Goal: Information Seeking & Learning: Find specific fact

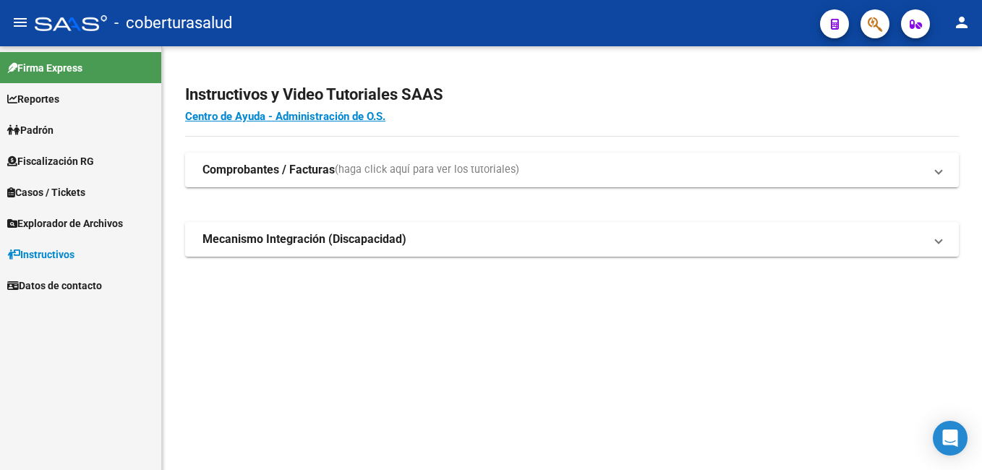
click at [78, 99] on link "Reportes" at bounding box center [80, 98] width 161 height 31
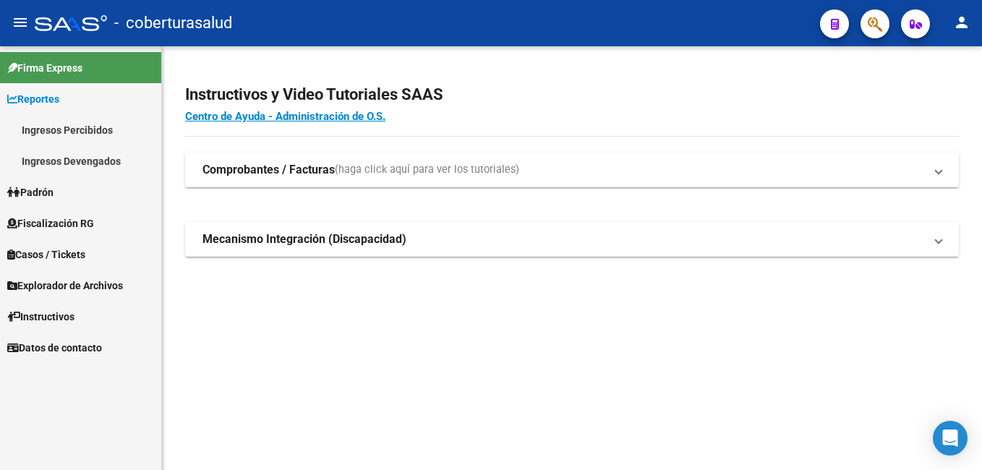
click at [87, 160] on link "Ingresos Devengados" at bounding box center [80, 160] width 161 height 31
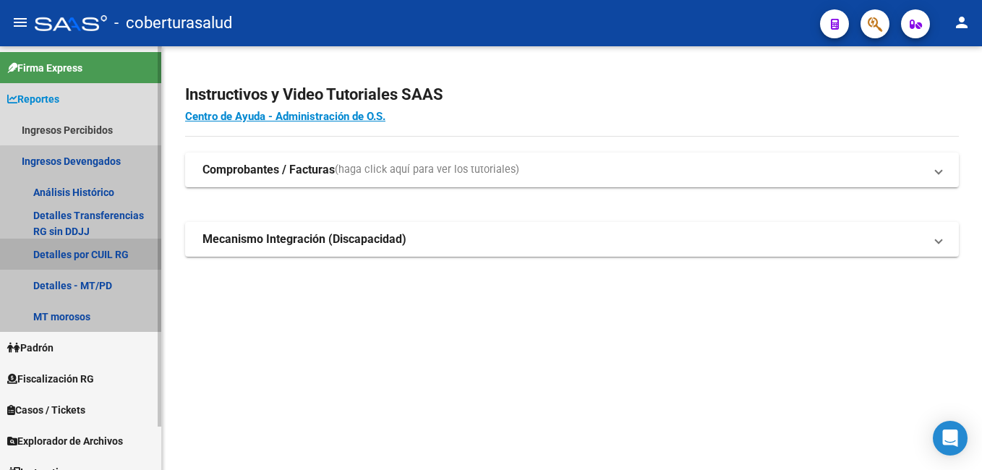
click at [99, 260] on link "Detalles por CUIL RG" at bounding box center [80, 254] width 161 height 31
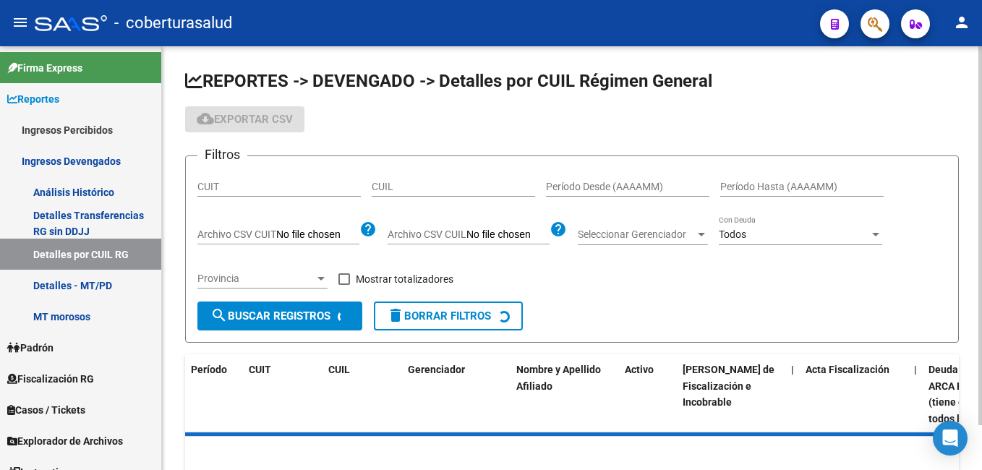
click at [403, 187] on input "CUIL" at bounding box center [453, 187] width 163 height 12
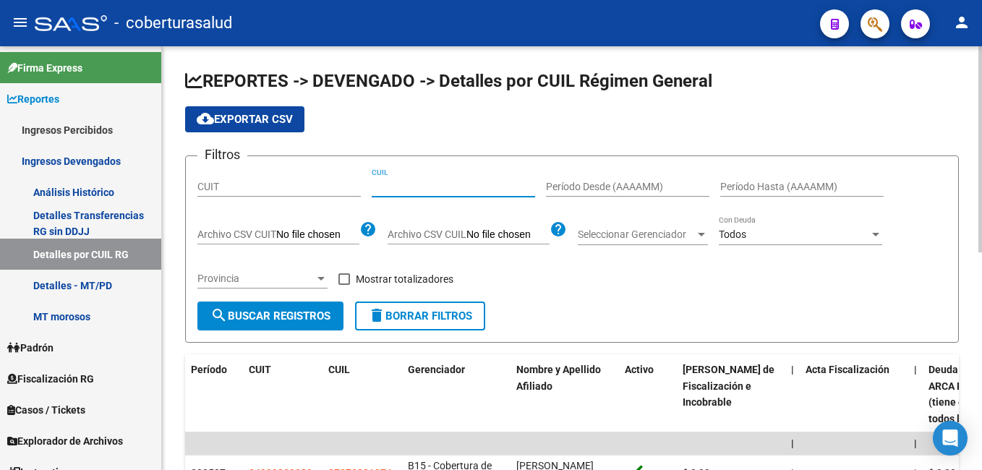
paste input "27-36212881-7"
type input "27-36212881-7"
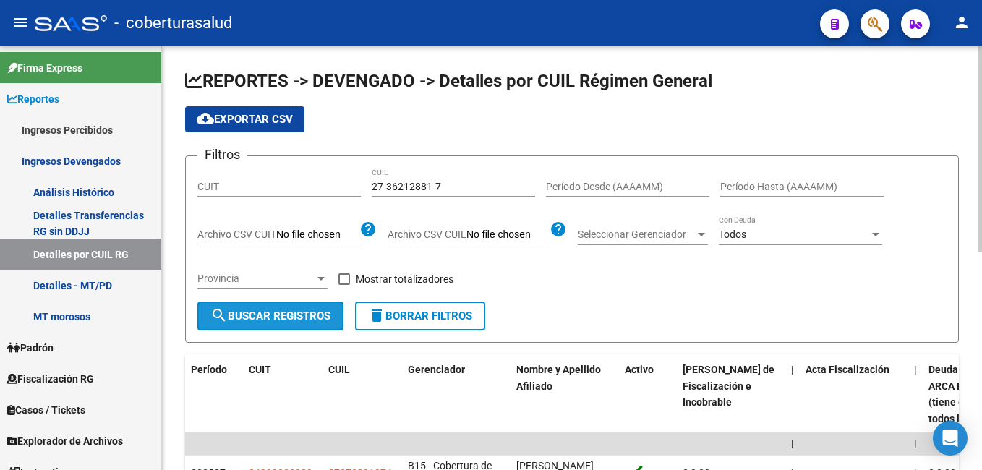
click at [303, 311] on span "search Buscar Registros" at bounding box center [270, 315] width 120 height 13
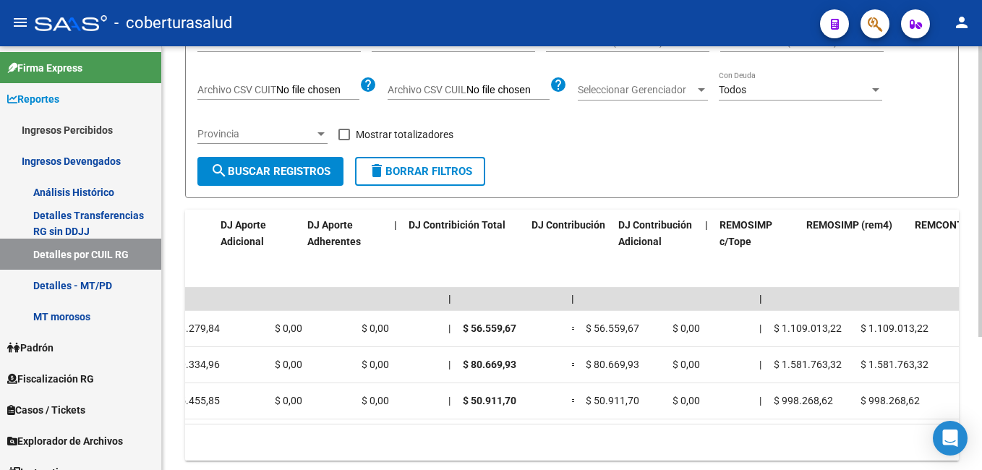
scroll to position [0, 2566]
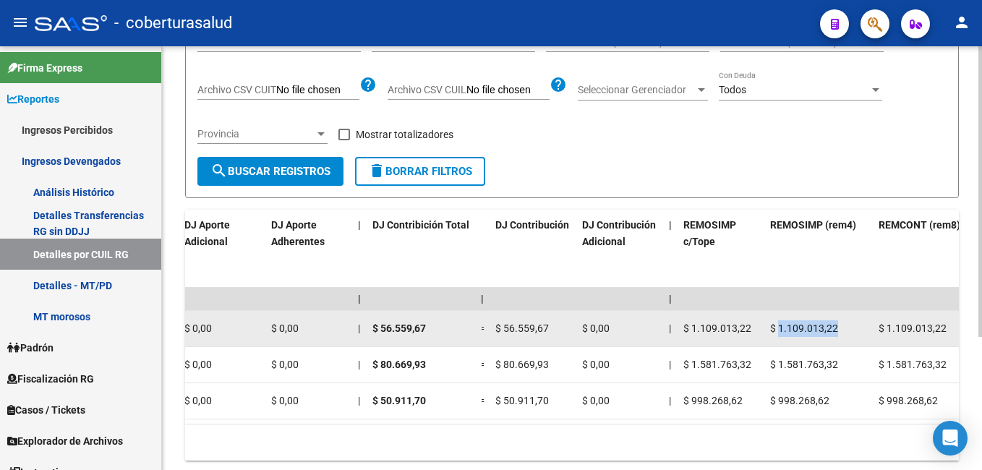
drag, startPoint x: 780, startPoint y: 329, endPoint x: 845, endPoint y: 330, distance: 65.1
click at [845, 330] on div "$ 1.109.013,22" at bounding box center [818, 328] width 97 height 17
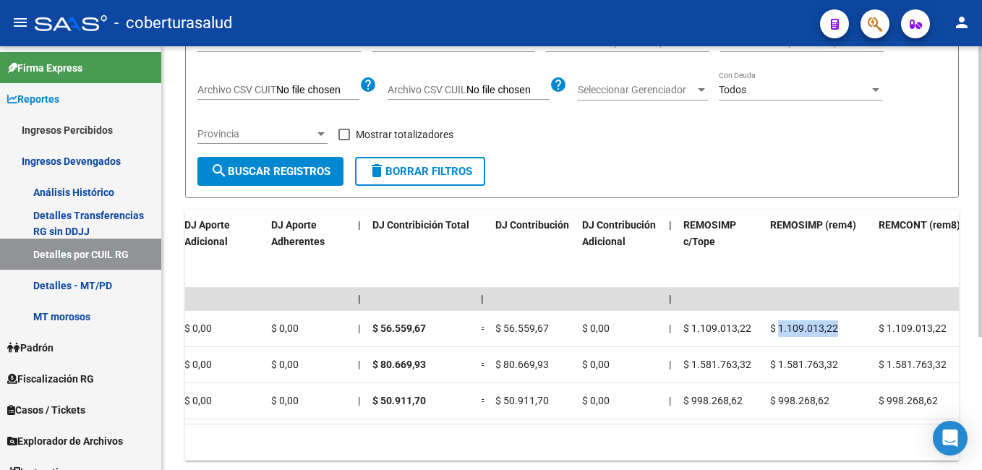
copy span "1.109.013,22"
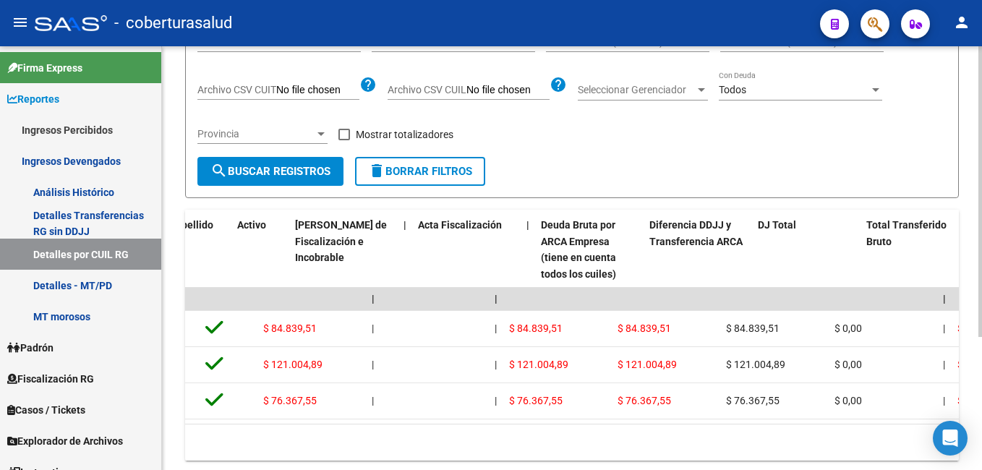
scroll to position [0, 262]
